Goal: Contribute content

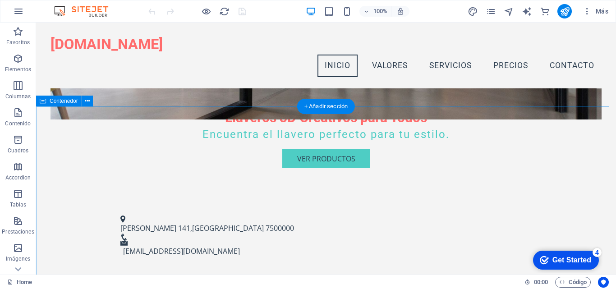
scroll to position [90, 0]
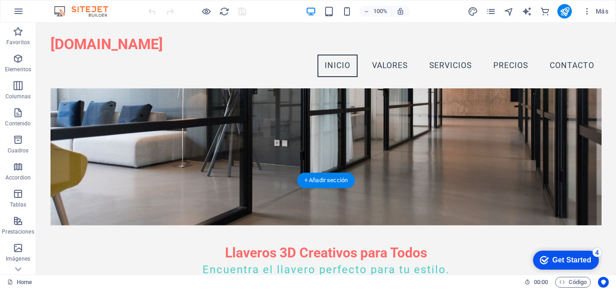
click at [455, 106] on figure at bounding box center [326, 111] width 551 height 230
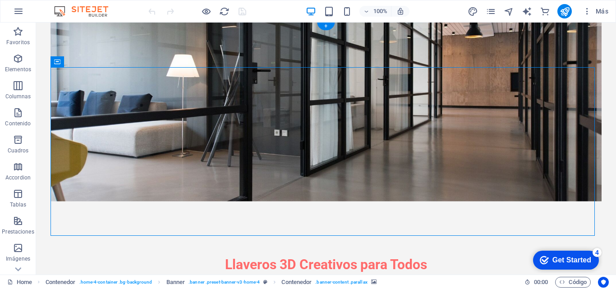
scroll to position [0, 0]
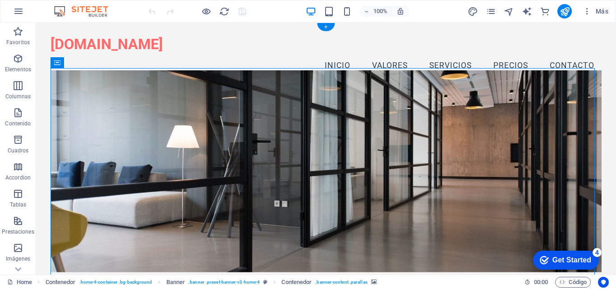
click at [346, 118] on figure at bounding box center [326, 171] width 551 height 202
click at [352, 134] on figure at bounding box center [326, 171] width 551 height 202
click at [202, 140] on figure at bounding box center [326, 171] width 551 height 202
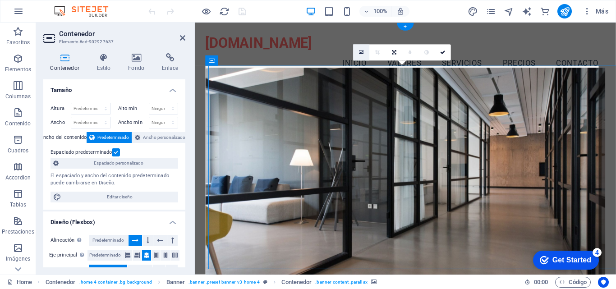
click at [360, 52] on icon at bounding box center [361, 53] width 5 height 6
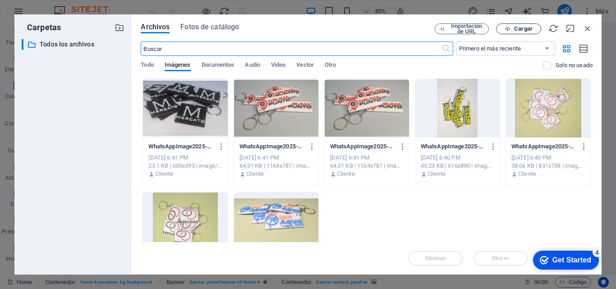
click at [520, 28] on span "Cargar" at bounding box center [523, 28] width 18 height 5
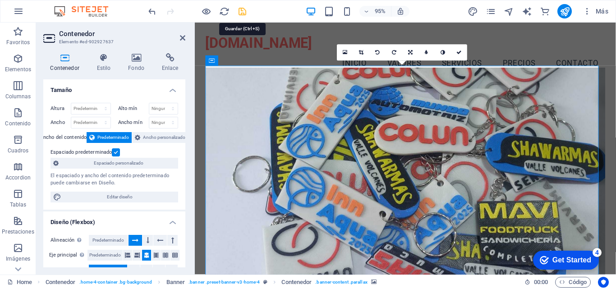
click at [240, 10] on icon "save" at bounding box center [242, 11] width 10 height 10
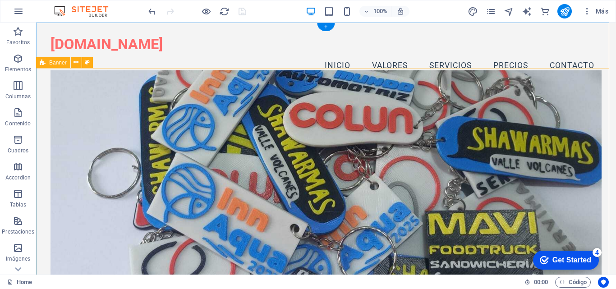
click at [46, 134] on div "Llaveros 3D Creativos para Todos Encuentra el llavero perfecto para tu estilo. …" at bounding box center [326, 269] width 580 height 362
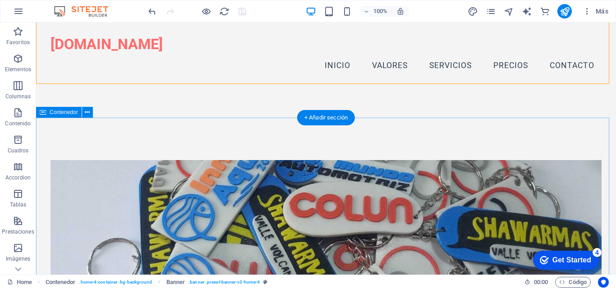
scroll to position [226, 0]
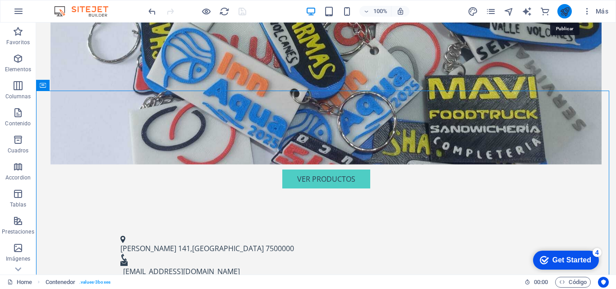
click at [567, 8] on icon "publish" at bounding box center [565, 11] width 10 height 10
